Goal: Information Seeking & Learning: Learn about a topic

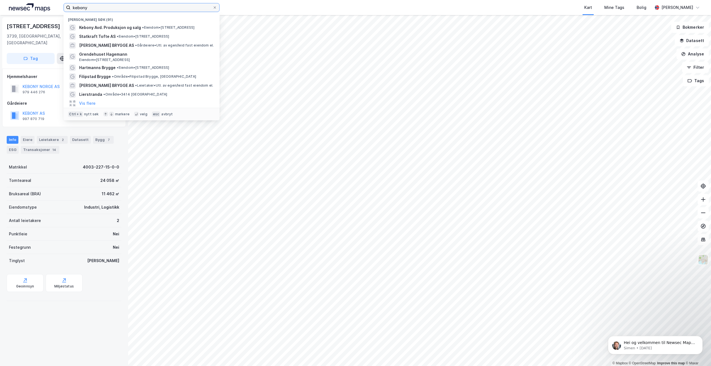
click at [86, 7] on input "kebony" at bounding box center [141, 7] width 142 height 8
click at [38, 7] on div "kebony Nylige søk (91) Kebony Avd. Produksjon og salg • Eiendom • [STREET_ADDRE…" at bounding box center [355, 7] width 711 height 15
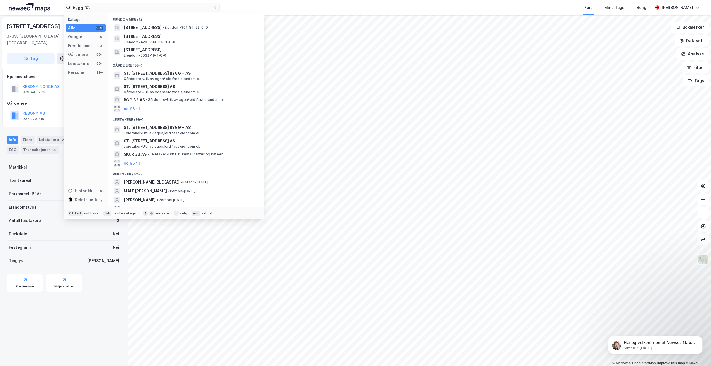
click at [118, 13] on div "bygg 33 Kategori Alle 99+ Google 0 Eiendommer 3 Gårdeiere 99+ Leietakere 99+ Pe…" at bounding box center [355, 7] width 711 height 15
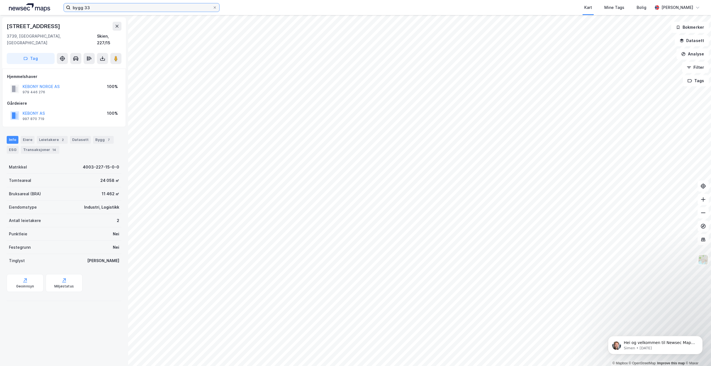
click at [115, 9] on input "bygg 33" at bounding box center [141, 7] width 142 height 8
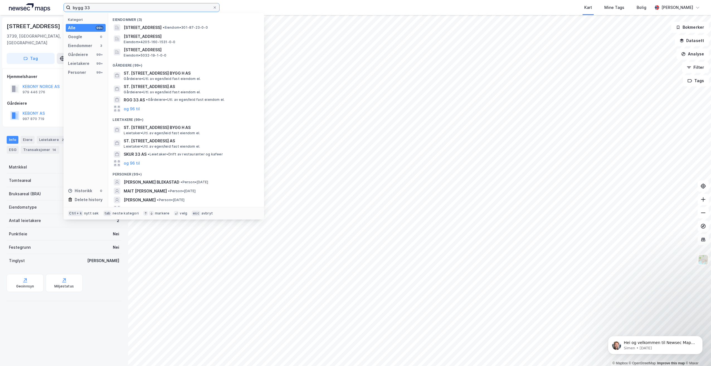
drag, startPoint x: 81, startPoint y: 7, endPoint x: 53, endPoint y: 8, distance: 27.9
click at [53, 8] on div "bygg 33 Kategori Alle 99+ Google 0 Eiendommer 3 Gårdeiere 99+ Leietakere 99+ Pe…" at bounding box center [355, 7] width 711 height 15
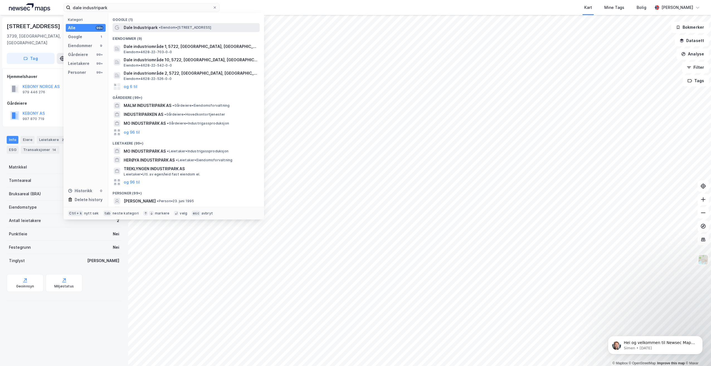
click at [173, 25] on div "Dale Industripark • Eiendom • [STREET_ADDRESS]" at bounding box center [191, 27] width 135 height 7
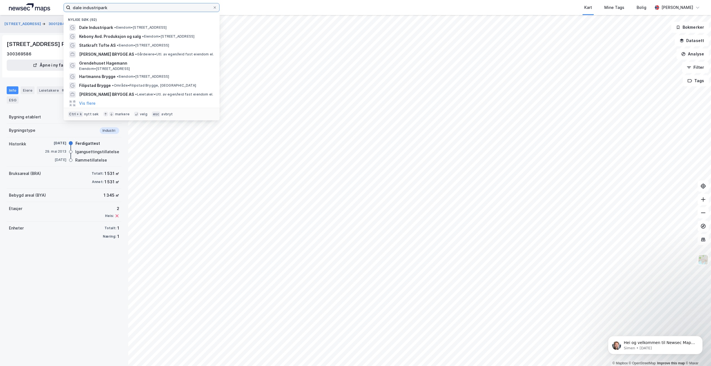
click at [117, 6] on input "dale industripark" at bounding box center [141, 7] width 142 height 8
drag, startPoint x: 139, startPoint y: 6, endPoint x: 54, endPoint y: 5, distance: 85.2
click at [54, 5] on div "dale industripark Nylige søk (92) Dale Industripark • Eiendom • [STREET_ADDRESS…" at bounding box center [355, 7] width 711 height 15
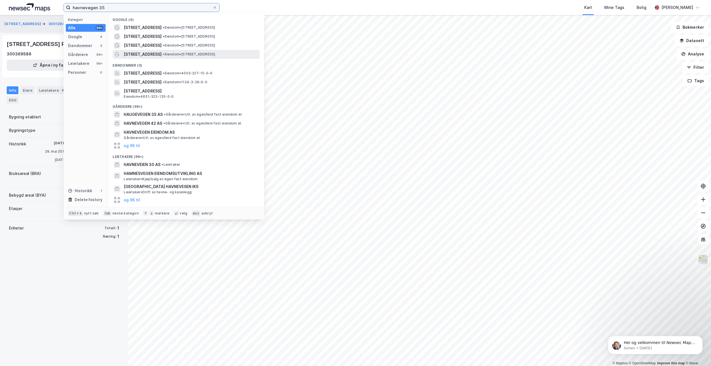
type input "havnevegen 35"
click at [199, 56] on span "• Eiendom • [STREET_ADDRESS]" at bounding box center [189, 54] width 52 height 4
